Goal: Information Seeking & Learning: Learn about a topic

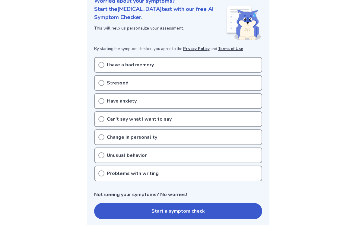
scroll to position [81, 0]
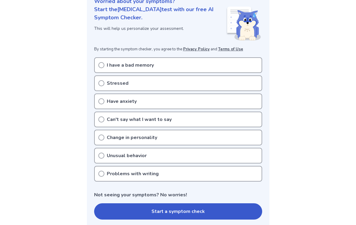
click at [96, 124] on div "Can't say what I want to say" at bounding box center [178, 120] width 168 height 16
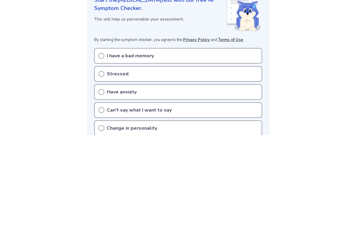
click at [100, 197] on icon at bounding box center [101, 200] width 6 height 6
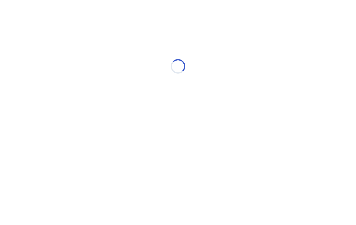
click at [99, 110] on div "Loading..." at bounding box center [177, 66] width 171 height 121
click at [101, 110] on div "Loading..." at bounding box center [177, 66] width 171 height 121
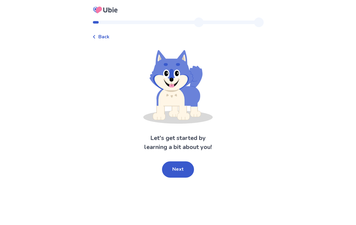
click at [49, 27] on div "Back Let's get started by learning a bit about you! Next" at bounding box center [178, 112] width 356 height 225
click at [96, 38] on icon at bounding box center [94, 37] width 4 height 4
